Goal: Task Accomplishment & Management: Complete application form

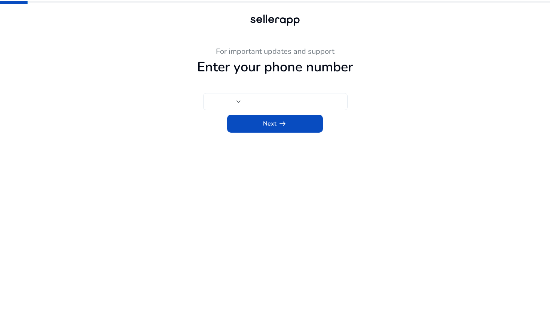
type input "***"
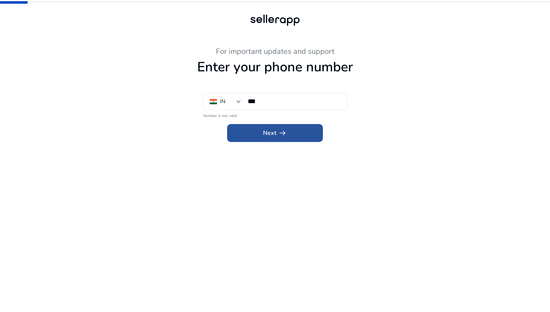
click at [272, 130] on span "Next arrow_right_alt" at bounding box center [275, 133] width 24 height 9
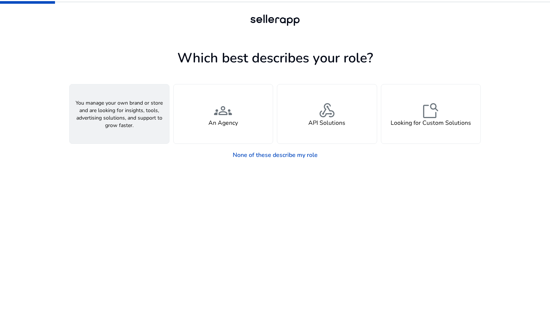
click at [130, 129] on div "person A Seller" at bounding box center [120, 114] width 100 height 59
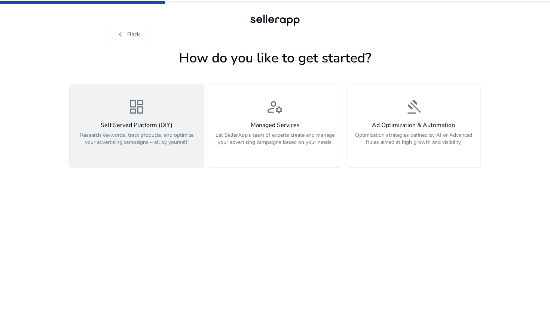
click at [165, 115] on div "dashboard Self Served Platform (DIY) Research keywords, track products, and opt…" at bounding box center [136, 126] width 125 height 56
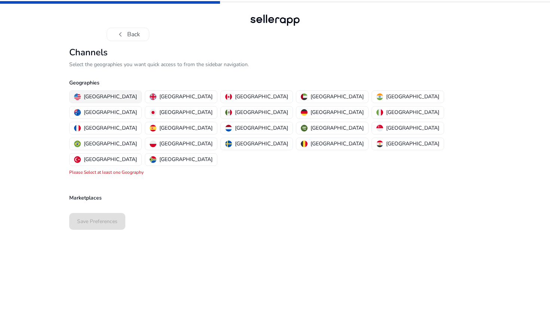
click at [93, 101] on button "[GEOGRAPHIC_DATA]" at bounding box center [106, 97] width 72 height 12
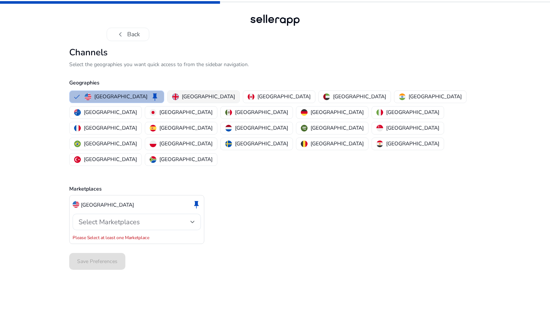
click at [182, 95] on p "[GEOGRAPHIC_DATA]" at bounding box center [208, 97] width 53 height 8
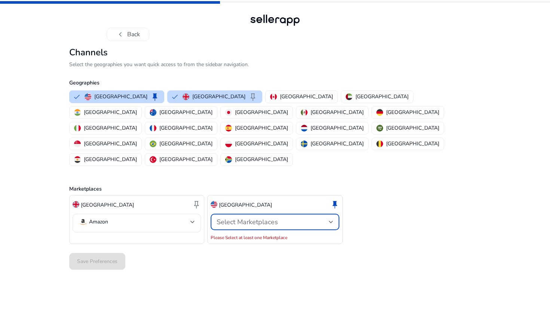
click at [265, 218] on span "Select Marketplaces" at bounding box center [247, 222] width 61 height 9
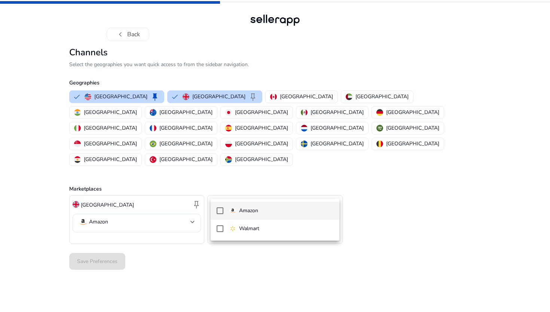
click at [258, 212] on p "Amazon" at bounding box center [248, 211] width 19 height 8
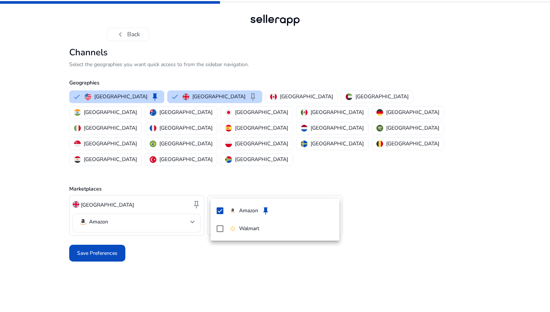
click at [184, 232] on div at bounding box center [275, 156] width 550 height 312
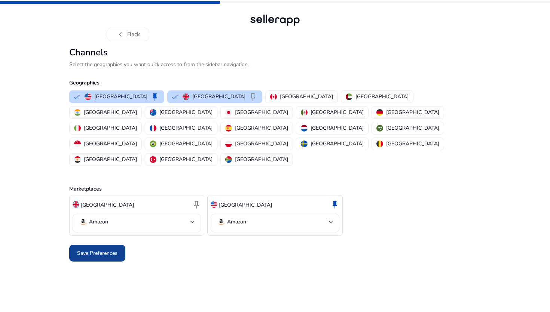
click at [117, 250] on span "Save Preferences" at bounding box center [97, 254] width 40 height 8
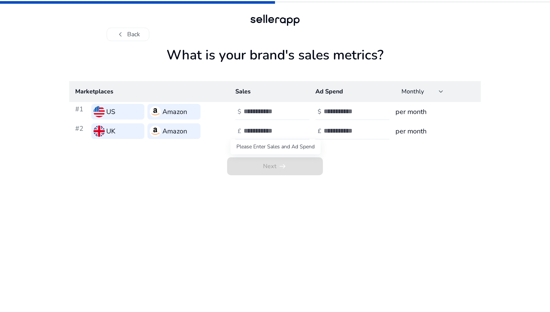
click at [271, 160] on span "Next arrow_right_alt" at bounding box center [275, 166] width 96 height 18
click at [258, 110] on input "number" at bounding box center [269, 111] width 51 height 8
type input "**"
click at [258, 133] on input "number" at bounding box center [269, 131] width 51 height 8
type input "*"
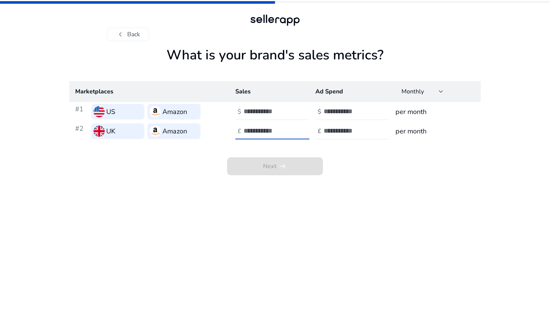
click at [331, 113] on input "number" at bounding box center [349, 111] width 51 height 8
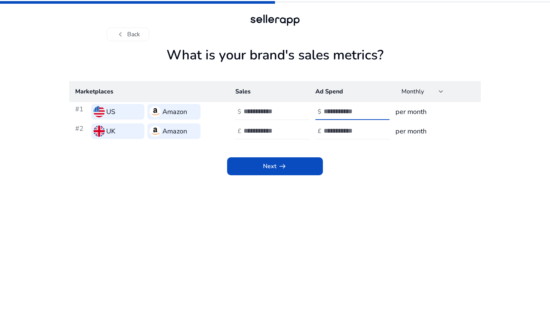
type input "*"
click at [332, 130] on input "number" at bounding box center [349, 131] width 51 height 8
type input "*"
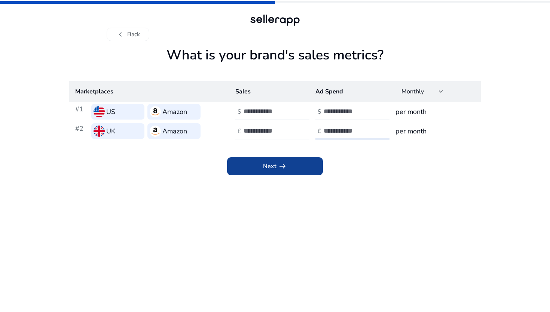
click at [291, 168] on span at bounding box center [275, 166] width 96 height 18
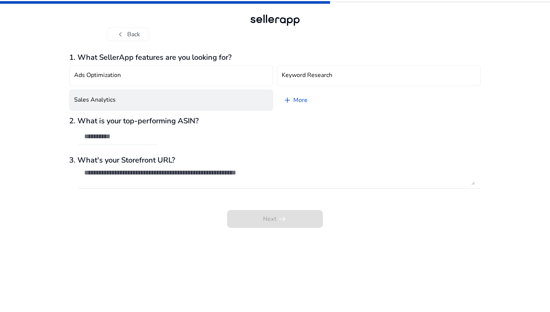
click at [204, 105] on button "Sales Analytics" at bounding box center [171, 100] width 204 height 21
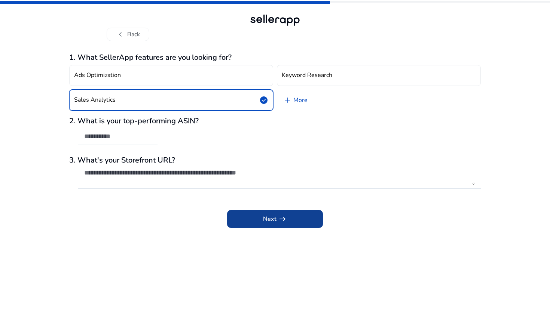
click at [274, 216] on span "Next arrow_right_alt" at bounding box center [275, 219] width 24 height 9
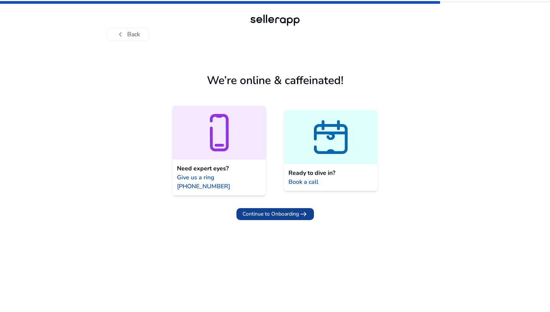
click at [266, 210] on span "Continue to Onboarding" at bounding box center [270, 214] width 56 height 8
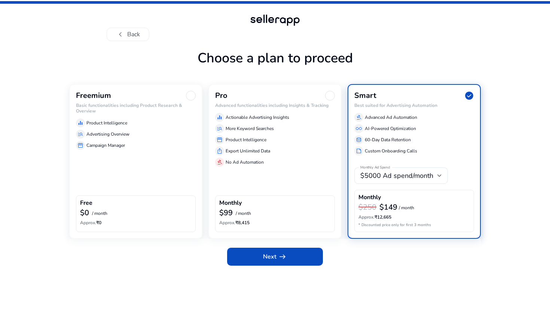
click at [138, 108] on h6 "Basic functionalities including Product Research & Overview" at bounding box center [136, 108] width 120 height 11
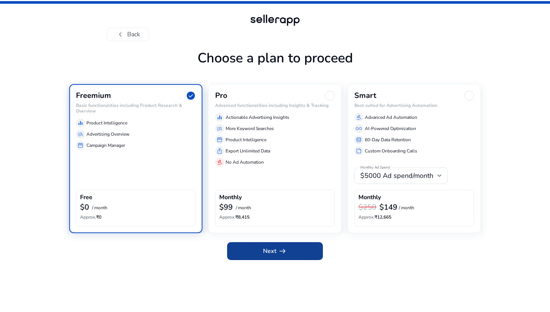
click at [258, 253] on span at bounding box center [275, 251] width 96 height 18
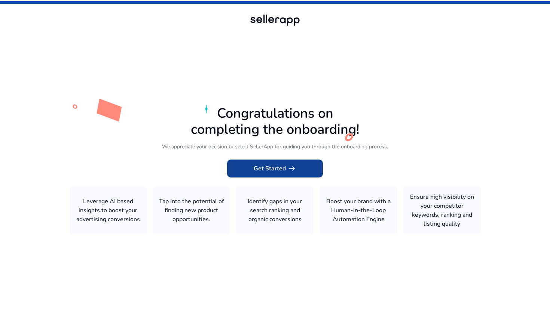
click at [275, 167] on span "Get Started arrow_right_alt" at bounding box center [275, 168] width 43 height 9
